Goal: Submit feedback/report problem: Submit feedback/report problem

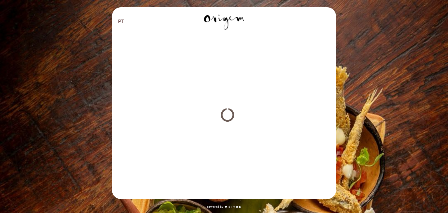
select select "pt"
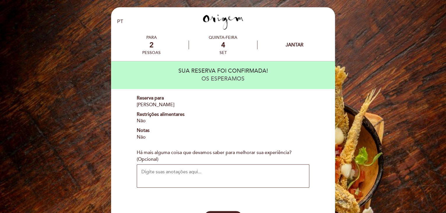
scroll to position [50, 0]
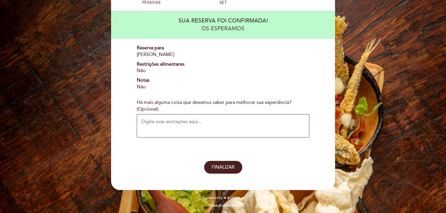
click at [189, 122] on textarea "Há mais alguma coisa que devamos saber para melhorar sua experiência? (Opcional)" at bounding box center [223, 125] width 173 height 23
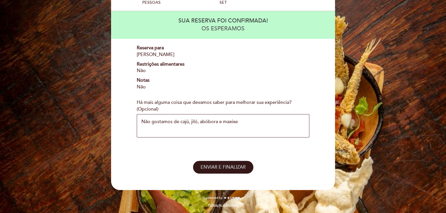
type textarea "Não gostamos de cajú, jiló, abóbora e maxixe"
click at [221, 166] on span "ENVIAR E FINALIZAR" at bounding box center [223, 167] width 45 height 6
click at [212, 169] on span "ENVIAR E FINALIZAR" at bounding box center [223, 167] width 45 height 6
click at [214, 166] on span "ENVIAR E FINALIZAR" at bounding box center [223, 167] width 45 height 6
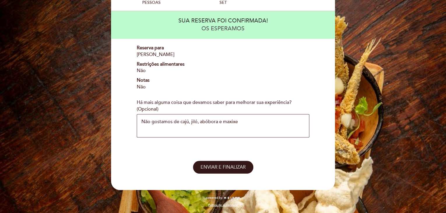
click at [214, 166] on span "ENVIAR E FINALIZAR" at bounding box center [223, 167] width 45 height 6
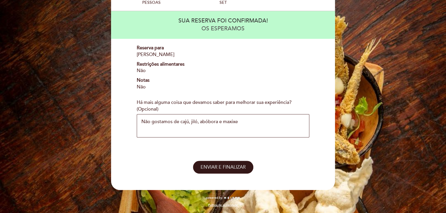
click at [208, 168] on span "ENVIAR E FINALIZAR" at bounding box center [223, 167] width 45 height 6
